Goal: Task Accomplishment & Management: Manage account settings

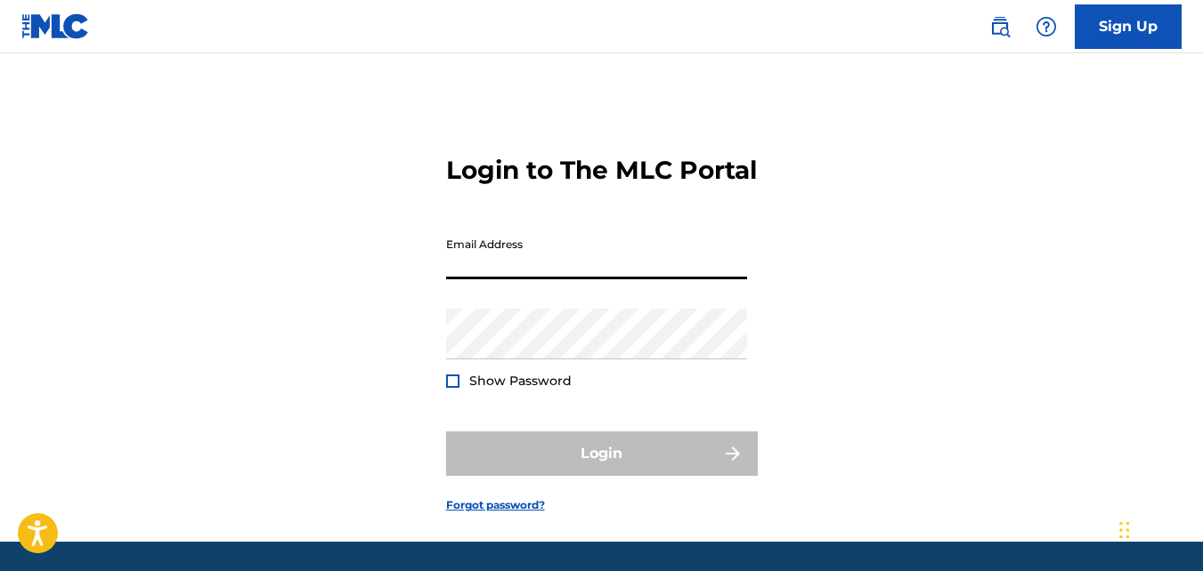
type input "[EMAIL_ADDRESS][DOMAIN_NAME]"
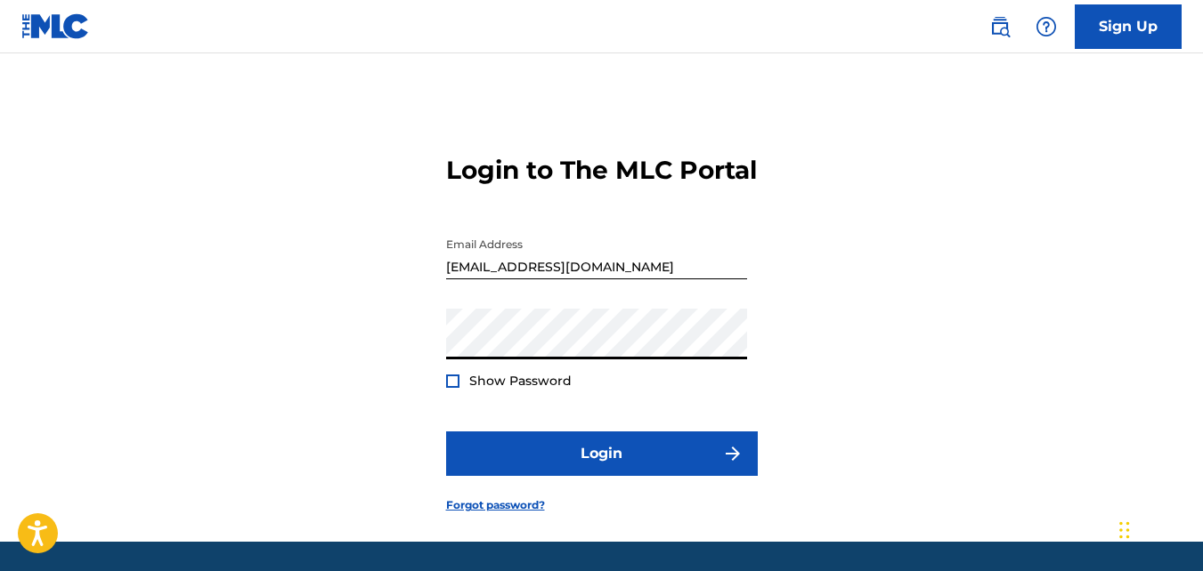
click at [446, 432] on button "Login" at bounding box center [602, 454] width 312 height 45
click at [690, 389] on div "Password Show Password" at bounding box center [596, 349] width 301 height 80
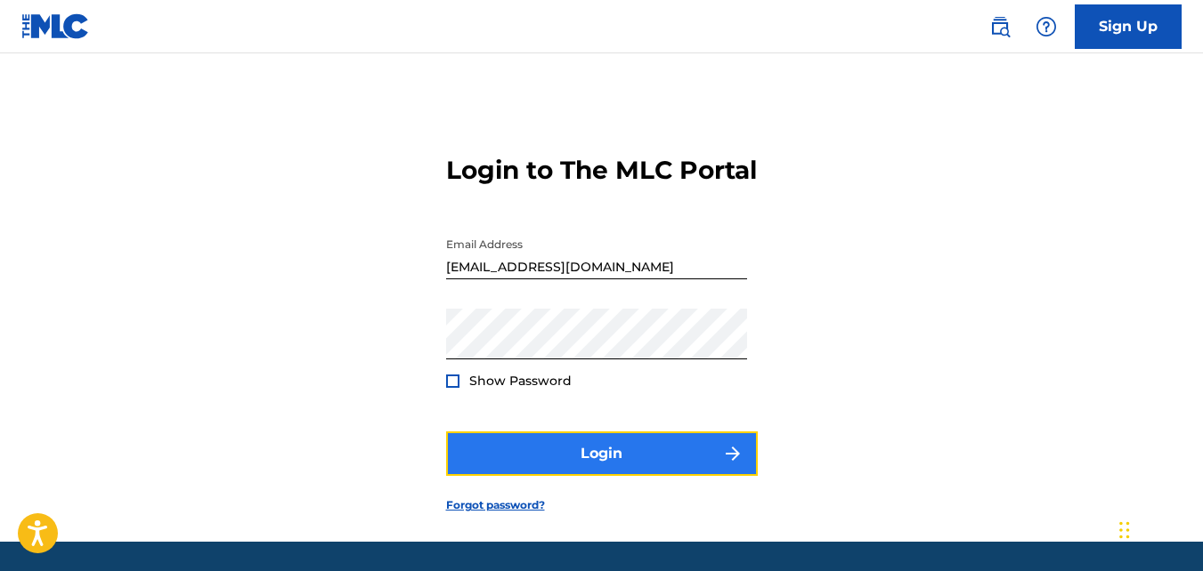
click at [602, 476] on button "Login" at bounding box center [602, 454] width 312 height 45
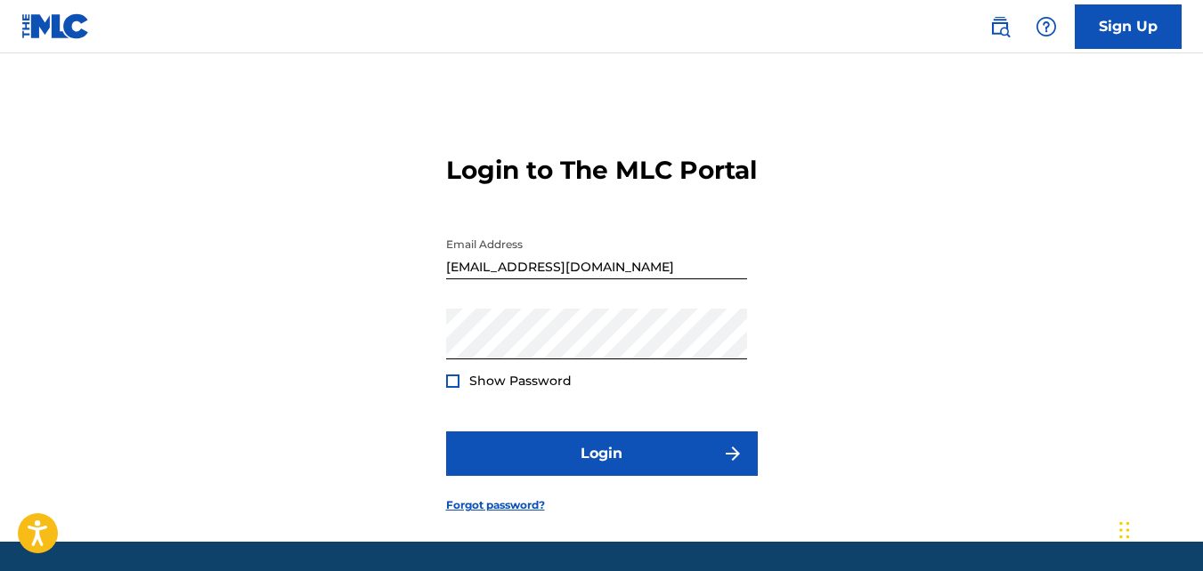
click at [454, 388] on div at bounding box center [452, 381] width 13 height 13
click at [1143, 30] on link "Sign Up" at bounding box center [1127, 26] width 107 height 45
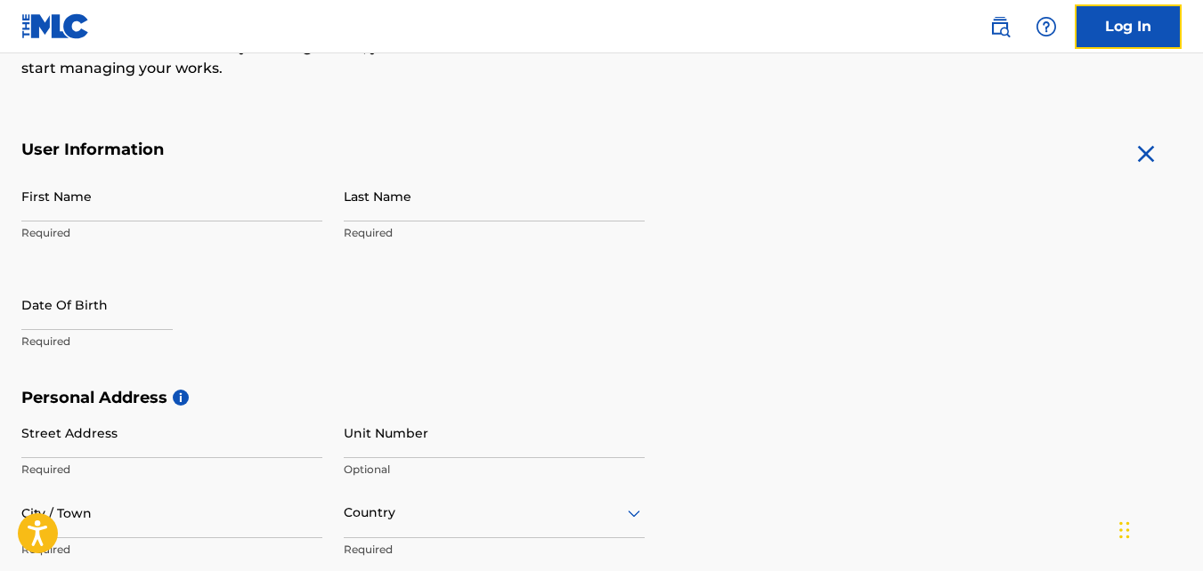
scroll to position [285, 0]
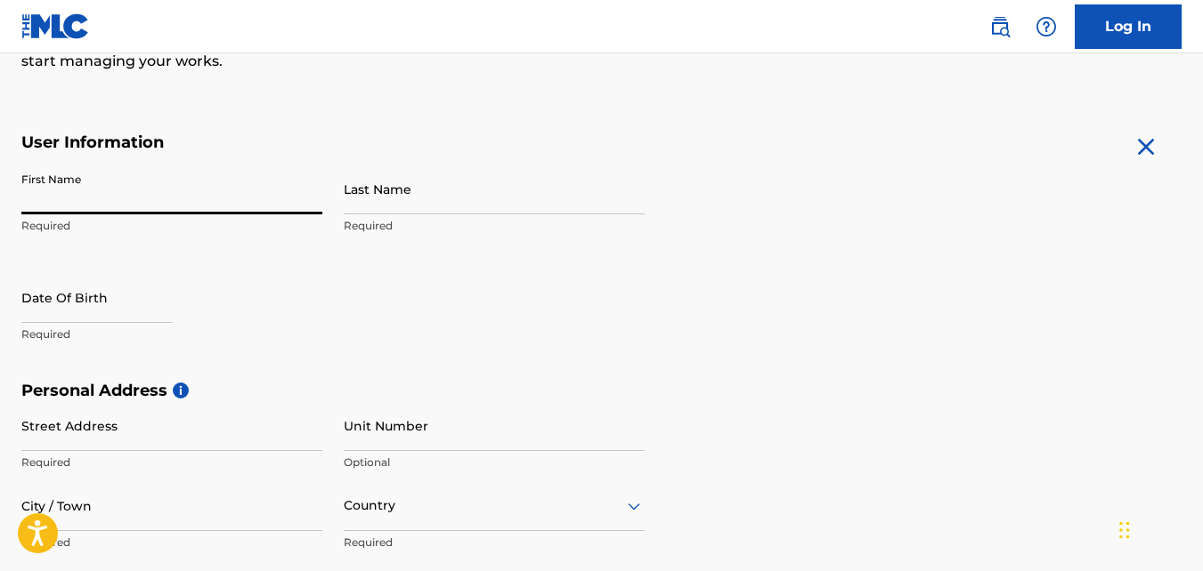
click at [117, 178] on input "First Name" at bounding box center [171, 189] width 301 height 51
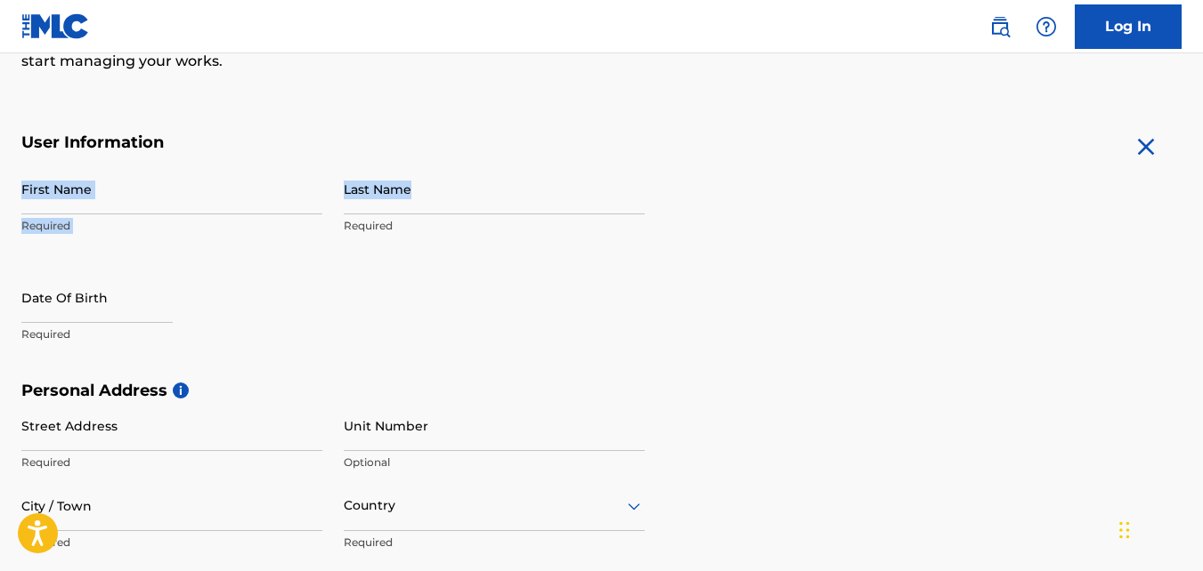
drag, startPoint x: 1200, startPoint y: 158, endPoint x: 1193, endPoint y: 95, distance: 63.6
click at [1199, 100] on div "The MLC uses identity verification before a user is registered to comply with K…" at bounding box center [601, 406] width 1203 height 1033
drag, startPoint x: 1193, startPoint y: 95, endPoint x: 1105, endPoint y: 34, distance: 107.4
click at [1105, 34] on link "Log In" at bounding box center [1127, 26] width 107 height 45
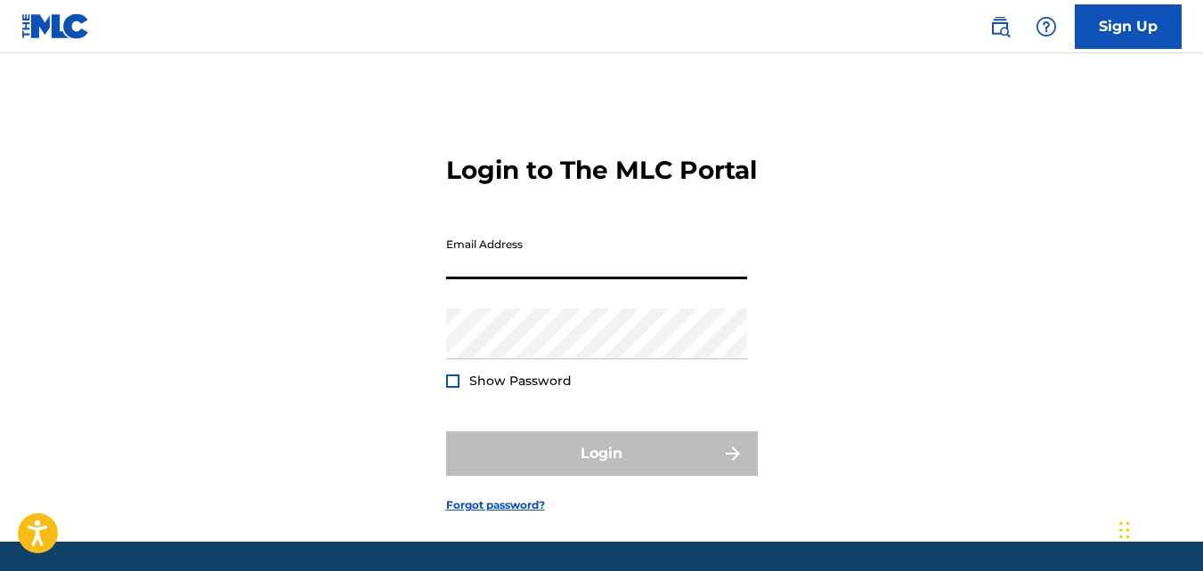
click at [651, 280] on input "Email Address" at bounding box center [596, 254] width 301 height 51
type input "[EMAIL_ADDRESS][DOMAIN_NAME]"
click at [483, 514] on link "Forgot password?" at bounding box center [495, 506] width 99 height 16
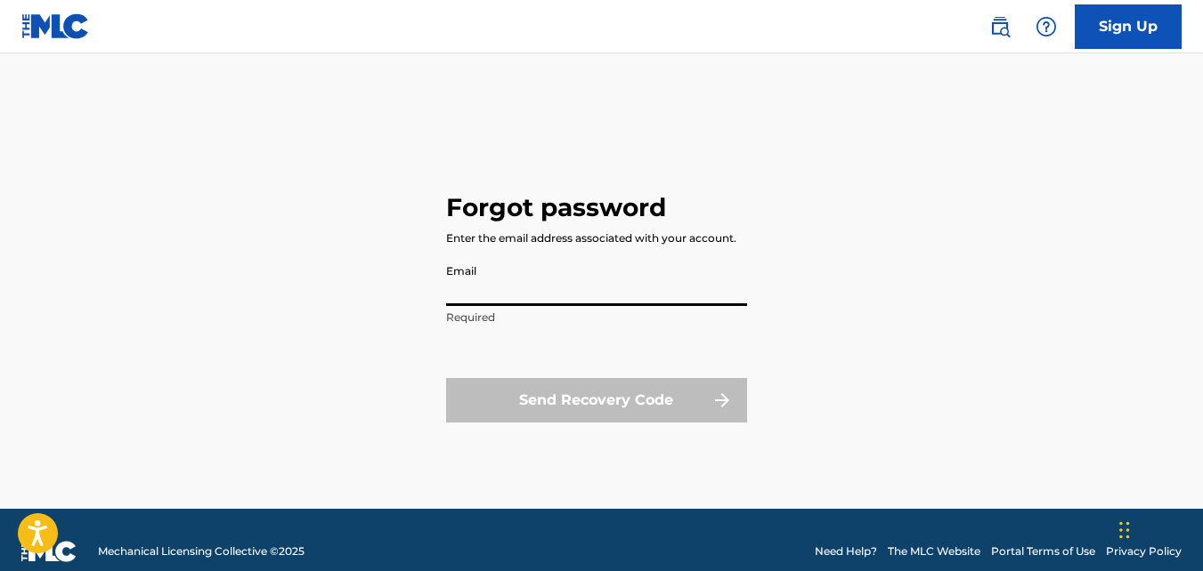
click at [560, 305] on input "Email" at bounding box center [596, 280] width 301 height 51
type input "[EMAIL_ADDRESS][DOMAIN_NAME]"
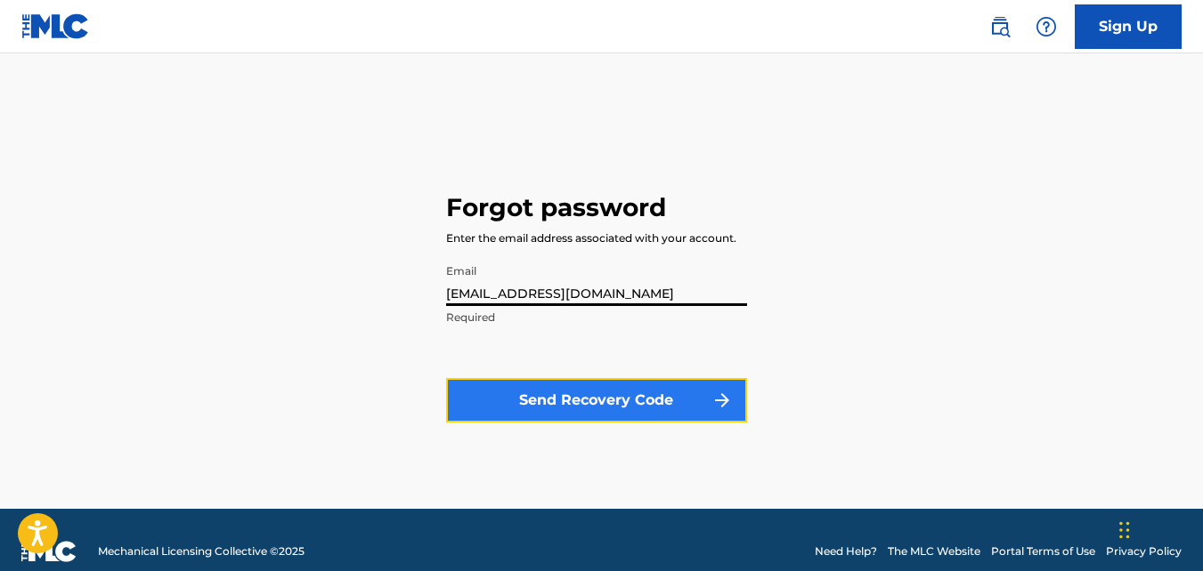
click at [538, 383] on button "Send Recovery Code" at bounding box center [596, 400] width 301 height 45
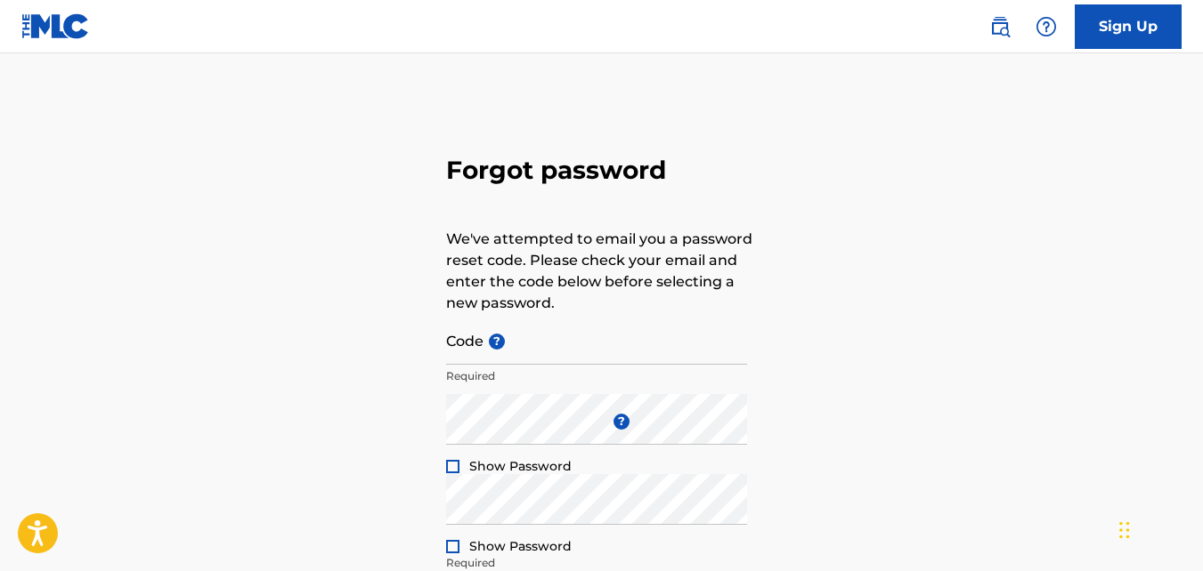
click at [778, 181] on div "Forgot password We've attempted to email you a password reset code. Please chec…" at bounding box center [601, 395] width 1203 height 594
click at [824, 183] on div "Forgot password We've attempted to email you a password reset code. Please chec…" at bounding box center [601, 395] width 1203 height 594
